Goal: Task Accomplishment & Management: Manage account settings

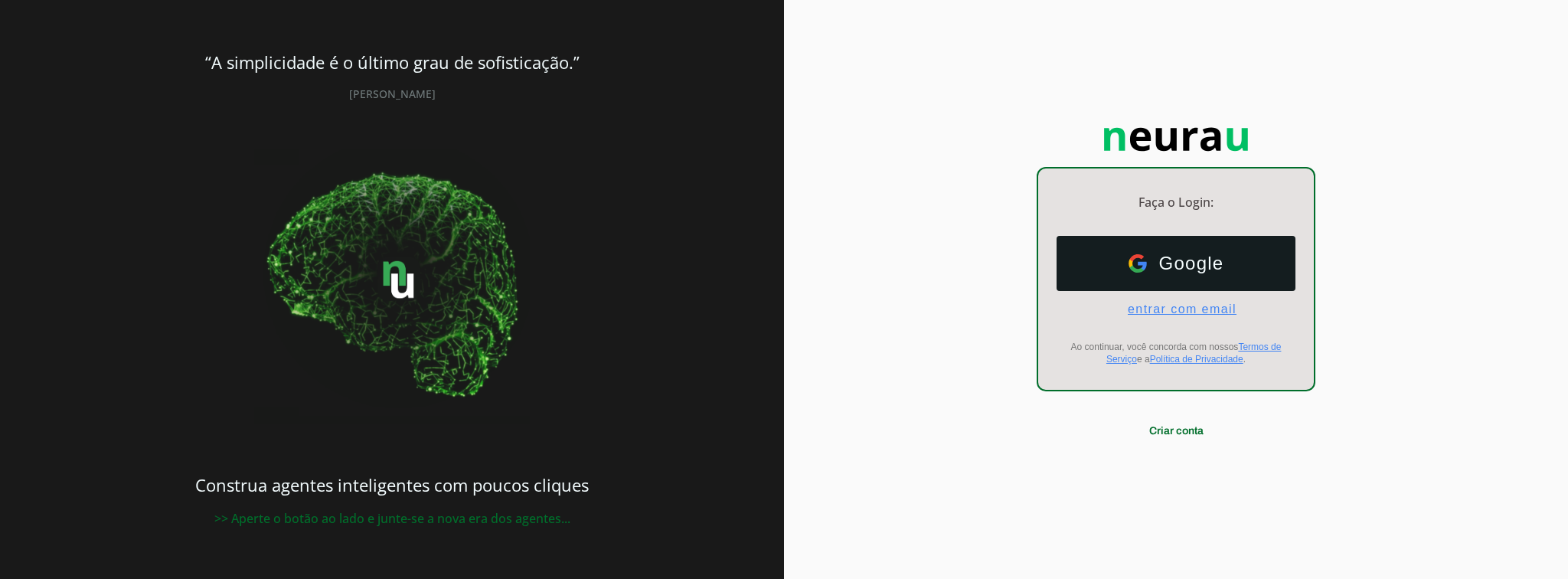
click at [1158, 316] on div "Google Google entrar com email E-mail Ao continuar, você concorda com nossos Te…" at bounding box center [1175, 300] width 276 height 154
click at [1157, 311] on span "entrar com email" at bounding box center [1175, 309] width 121 height 14
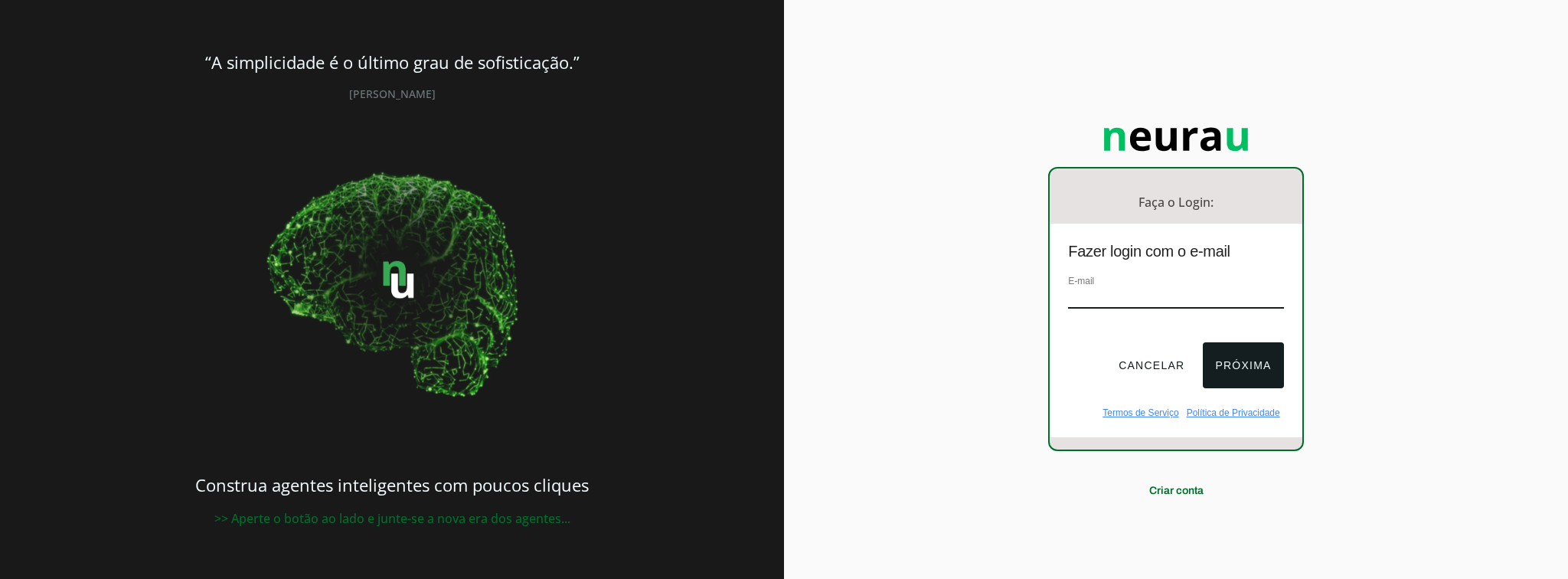
click at [1157, 311] on div "E-mail" at bounding box center [1175, 298] width 215 height 51
click at [1127, 307] on input "email" at bounding box center [1175, 298] width 215 height 20
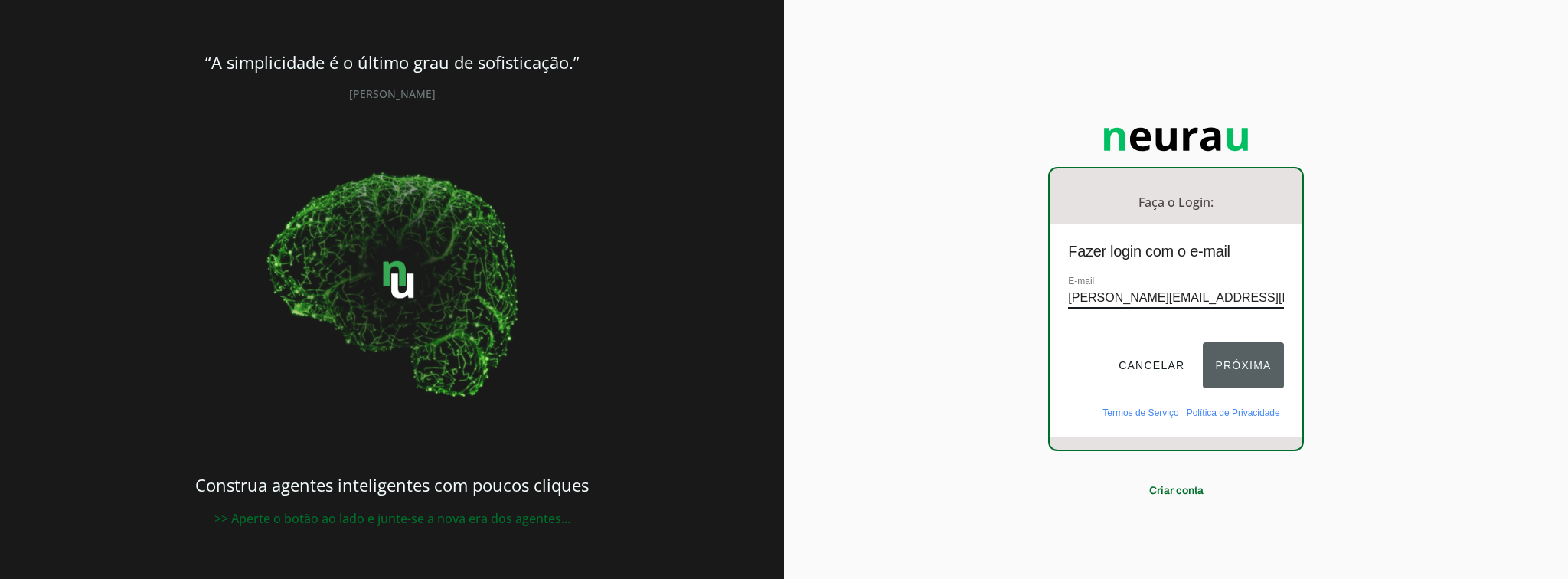
type input "[PERSON_NAME][EMAIL_ADDRESS][PERSON_NAME][DOMAIN_NAME]"
click at [1249, 354] on button "Próxima" at bounding box center [1243, 365] width 80 height 46
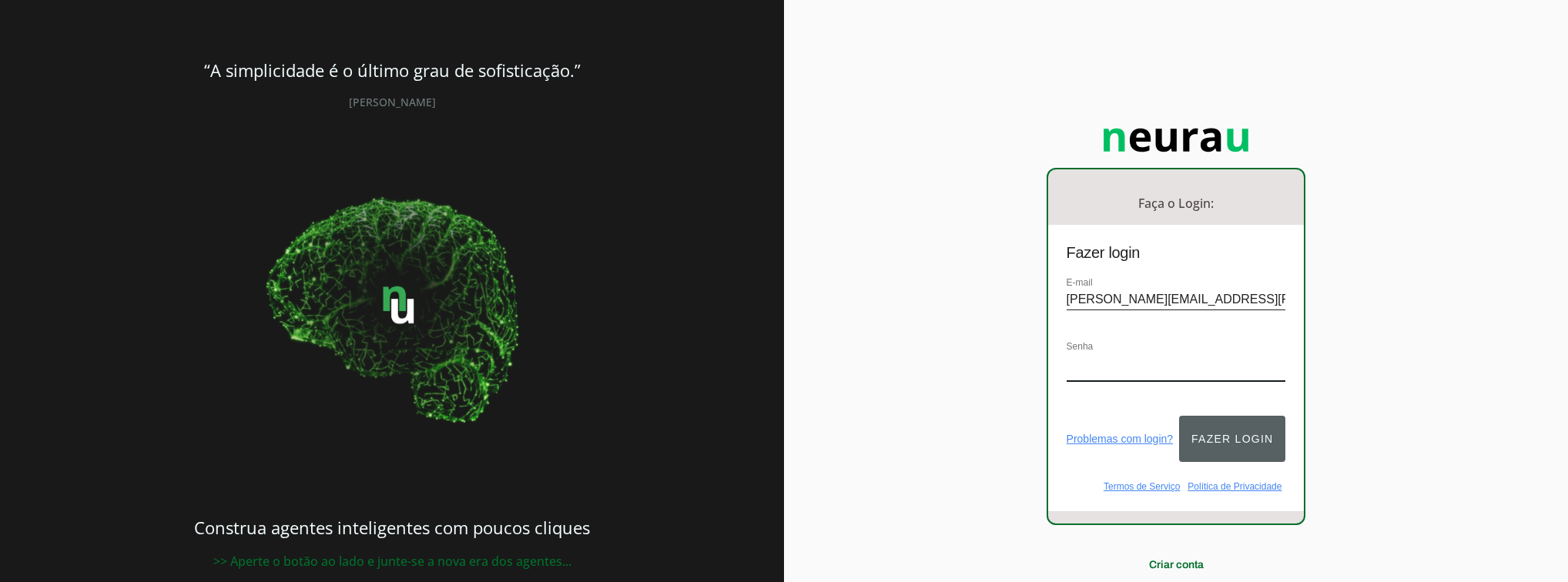
click at [1230, 429] on button "Fazer login" at bounding box center [1232, 439] width 106 height 47
